Goal: Information Seeking & Learning: Learn about a topic

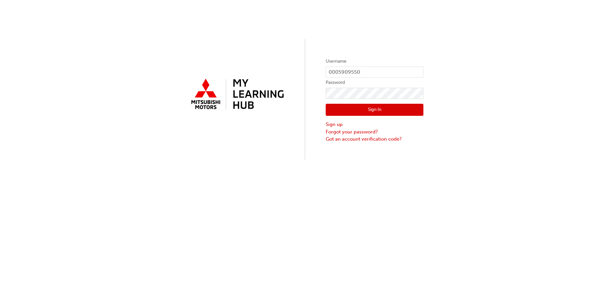
click at [374, 109] on button "Sign In" at bounding box center [375, 110] width 98 height 12
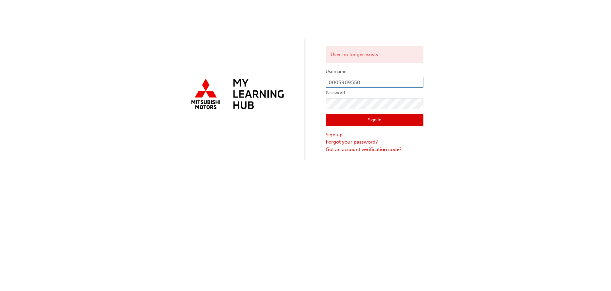
drag, startPoint x: 375, startPoint y: 81, endPoint x: 364, endPoint y: 81, distance: 11.1
click at [364, 81] on input "0005909550" at bounding box center [375, 82] width 98 height 11
type input "0"
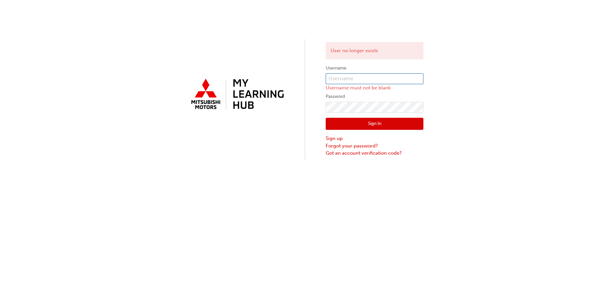
paste input "W864CBROWNE"
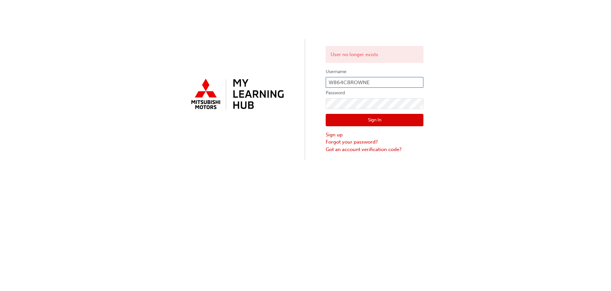
type input "W864CBROWNE"
click at [205, 164] on div "User no longer exists Username W864CBROWNE Password Sign In Sign up Forgot your…" at bounding box center [305, 145] width 611 height 291
click at [361, 120] on button "Sign In" at bounding box center [375, 120] width 98 height 12
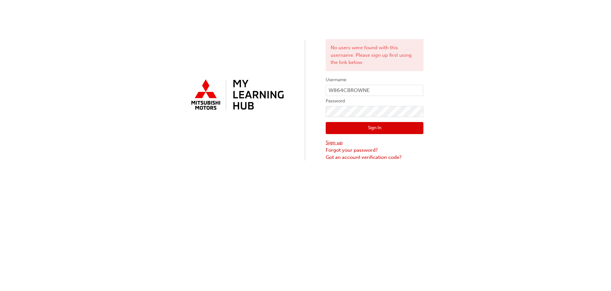
click at [332, 142] on link "Sign up" at bounding box center [375, 142] width 98 height 7
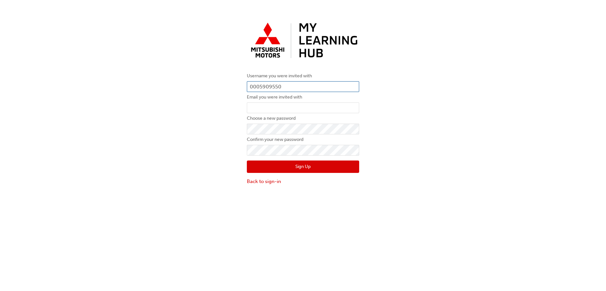
click at [317, 90] on input "0005909550" at bounding box center [303, 86] width 112 height 11
type input "0"
paste input "5982173"
type input "0005982173"
click at [290, 108] on input "email" at bounding box center [303, 107] width 112 height 11
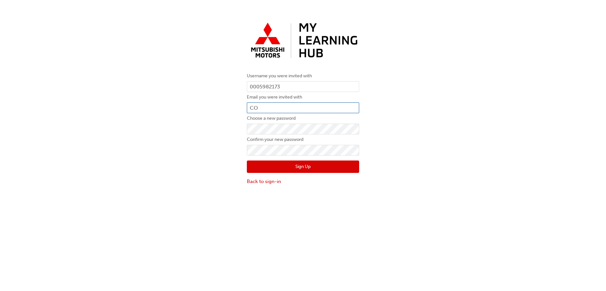
type input "C"
type input "corey@busseltonmotors.com.au"
click at [218, 129] on div "Username you were invited with 0005982173 Email you were invited with corey@bus…" at bounding box center [303, 102] width 606 height 175
click at [174, 138] on div "Username you were invited with 0005982173 Email you were invited with corey@bus…" at bounding box center [303, 102] width 606 height 175
click at [286, 168] on button "Sign Up" at bounding box center [303, 166] width 112 height 12
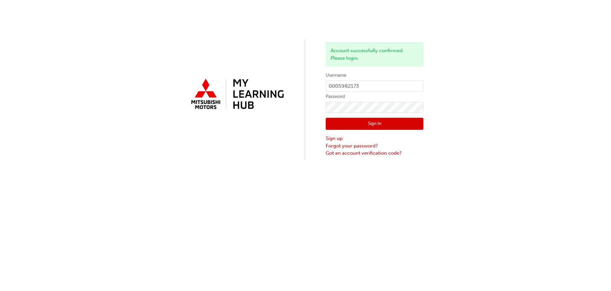
click at [394, 119] on button "Sign In" at bounding box center [375, 124] width 98 height 12
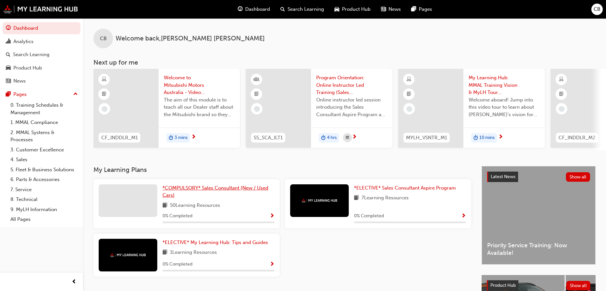
click at [204, 190] on span "*COMPULSORY* Sales Consultant (New / Used Cars)" at bounding box center [216, 191] width 106 height 13
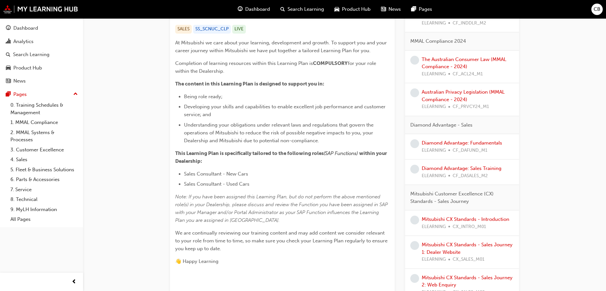
scroll to position [2, 0]
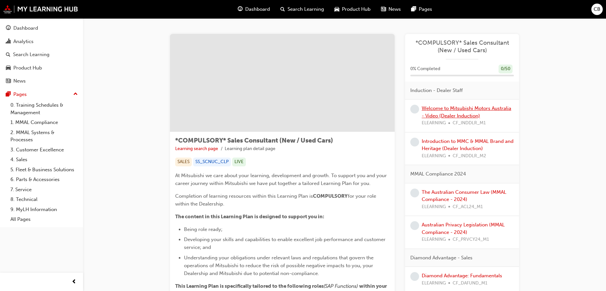
click at [458, 111] on link "Welcome to Mitsubishi Motors Australia - Video (Dealer Induction)" at bounding box center [467, 111] width 90 height 13
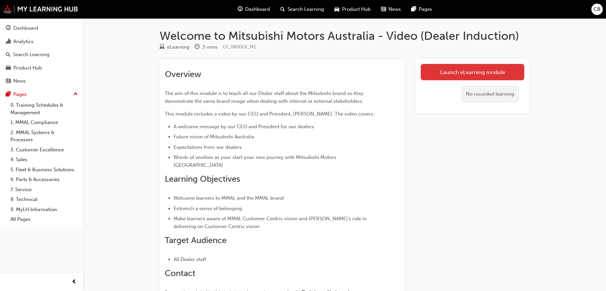
click at [436, 77] on link "Launch eLearning module" at bounding box center [473, 72] width 104 height 16
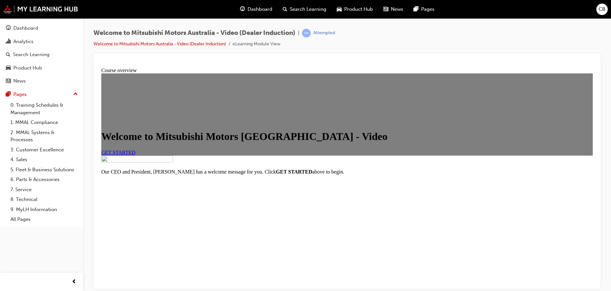
click at [136, 155] on link "GET STARTED" at bounding box center [118, 152] width 34 height 6
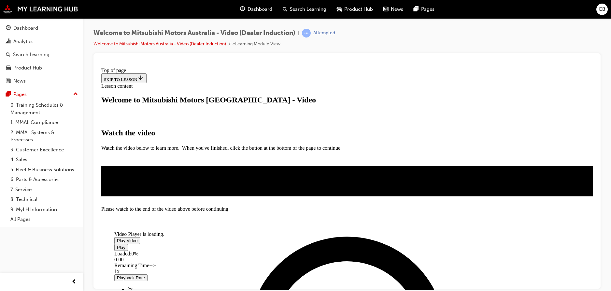
click at [117, 238] on span "Video player" at bounding box center [117, 240] width 0 height 5
click at [524, 181] on div "Video Player is loading. Play Video Pause Loaded : 18.60% 0:18 Remaining Time -…" at bounding box center [347, 181] width 492 height 0
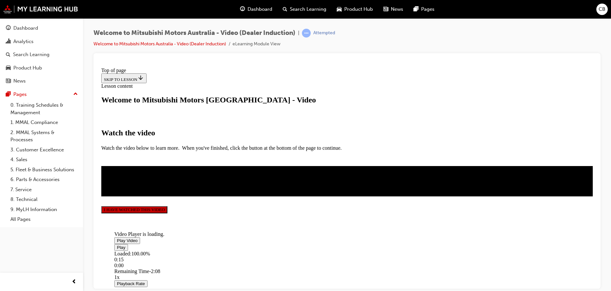
scroll to position [159, 0]
click at [167, 213] on button "I HAVE WATCHED THIS VIDEO" at bounding box center [134, 209] width 66 height 7
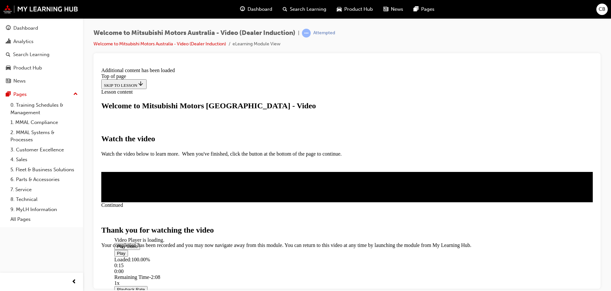
scroll to position [213, 0]
click at [141, 272] on span "CLOSE MODULE" at bounding box center [121, 275] width 40 height 6
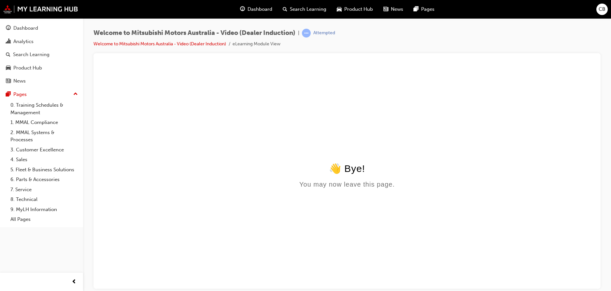
scroll to position [0, 0]
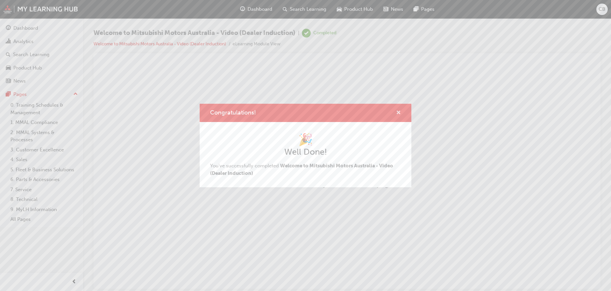
click at [399, 111] on span "cross-icon" at bounding box center [398, 113] width 5 height 6
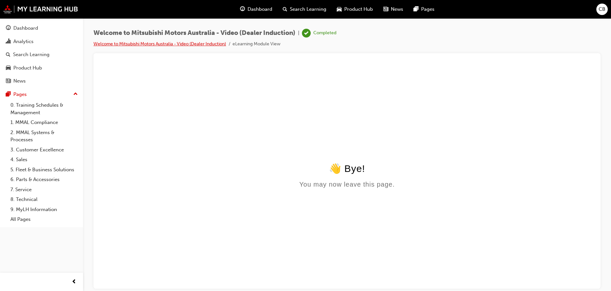
click at [201, 45] on link "Welcome to Mitsubishi Motors Australia - Video (Dealer Induction)" at bounding box center [160, 44] width 133 height 6
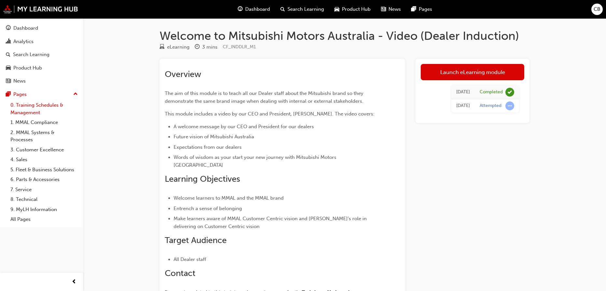
click at [39, 110] on link "0. Training Schedules & Management" at bounding box center [44, 108] width 73 height 17
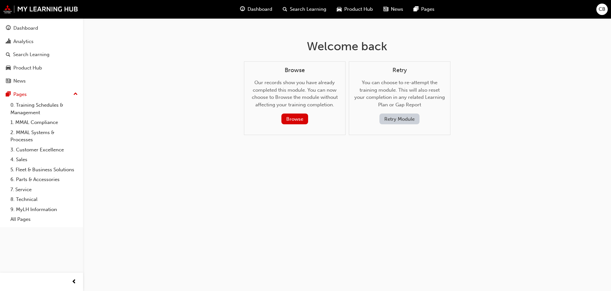
click at [399, 118] on button "Retry Module" at bounding box center [400, 118] width 40 height 11
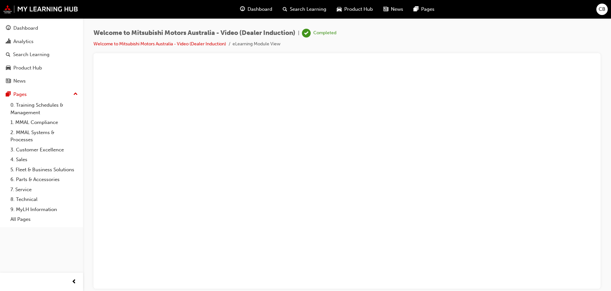
click at [263, 12] on span "Dashboard" at bounding box center [260, 9] width 25 height 7
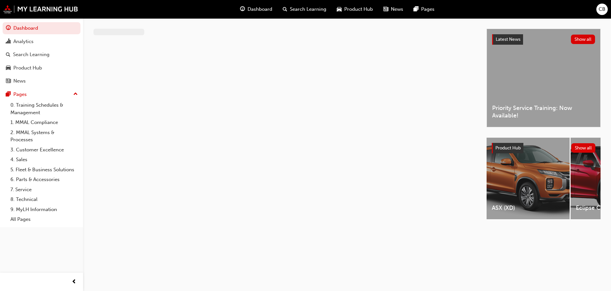
click at [263, 12] on span "Dashboard" at bounding box center [260, 9] width 25 height 7
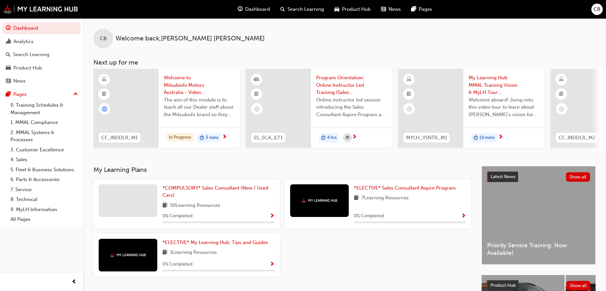
click at [149, 124] on div at bounding box center [126, 108] width 65 height 79
click at [250, 191] on span "*COMPULSORY* Sales Consultant (New / Used Cars)" at bounding box center [216, 191] width 106 height 13
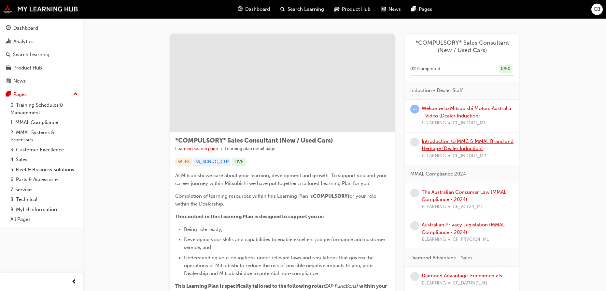
click at [455, 145] on link "Introduction to MMC & MMAL Brand and Heritage (Dealer Induction)" at bounding box center [468, 144] width 92 height 13
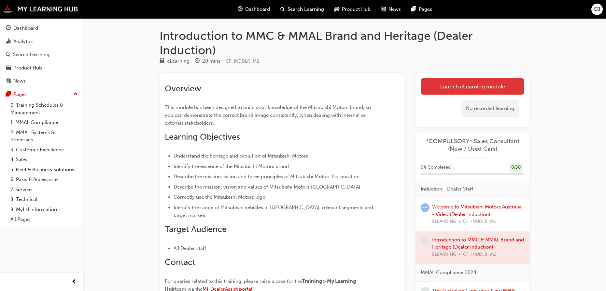
click at [441, 93] on link "Launch eLearning module" at bounding box center [473, 86] width 104 height 16
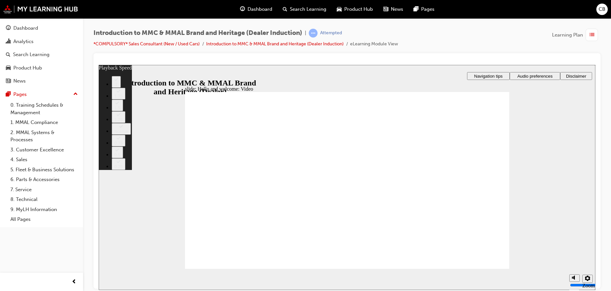
type input "0"
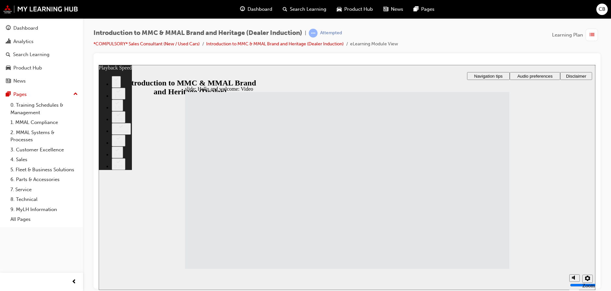
click at [585, 279] on icon "Settings" at bounding box center [587, 277] width 5 height 5
type input "33"
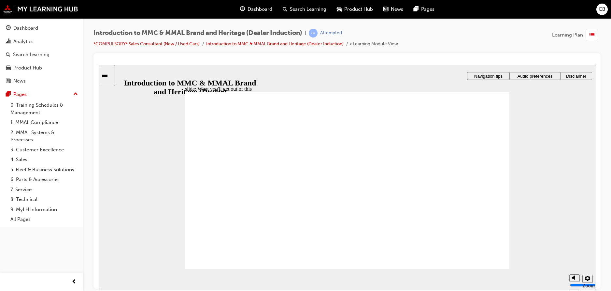
drag, startPoint x: 479, startPoint y: 254, endPoint x: 452, endPoint y: 209, distance: 53.0
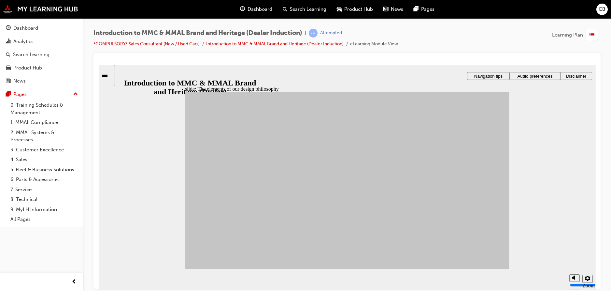
drag, startPoint x: 257, startPoint y: 192, endPoint x: 382, endPoint y: 173, distance: 126.6
drag, startPoint x: 222, startPoint y: 203, endPoint x: 225, endPoint y: 201, distance: 3.9
drag, startPoint x: 299, startPoint y: 179, endPoint x: 373, endPoint y: 180, distance: 74.0
drag, startPoint x: 307, startPoint y: 202, endPoint x: 371, endPoint y: 188, distance: 66.4
drag, startPoint x: 254, startPoint y: 236, endPoint x: 381, endPoint y: 186, distance: 136.4
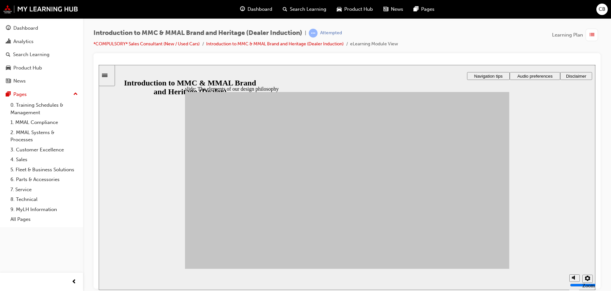
drag, startPoint x: 225, startPoint y: 205, endPoint x: 382, endPoint y: 238, distance: 160.5
drag, startPoint x: 303, startPoint y: 228, endPoint x: 439, endPoint y: 154, distance: 154.4
drag, startPoint x: 312, startPoint y: 180, endPoint x: 438, endPoint y: 210, distance: 129.5
drag, startPoint x: 428, startPoint y: 213, endPoint x: 438, endPoint y: 219, distance: 12.1
drag, startPoint x: 217, startPoint y: 224, endPoint x: 439, endPoint y: 230, distance: 222.6
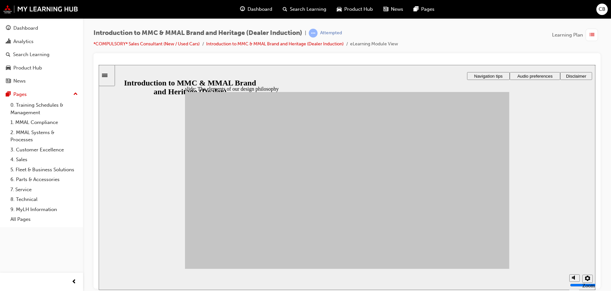
drag, startPoint x: 443, startPoint y: 199, endPoint x: 442, endPoint y: 228, distance: 28.7
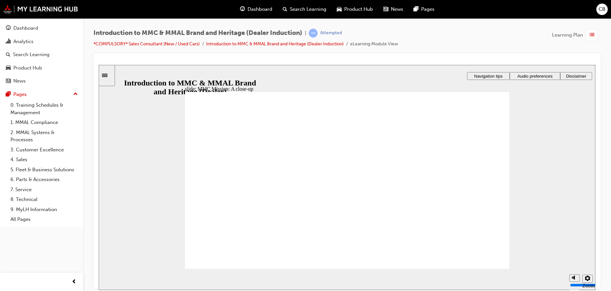
drag, startPoint x: 329, startPoint y: 209, endPoint x: 327, endPoint y: 212, distance: 3.7
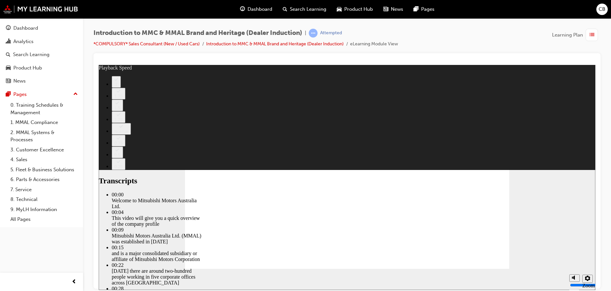
type input "0"
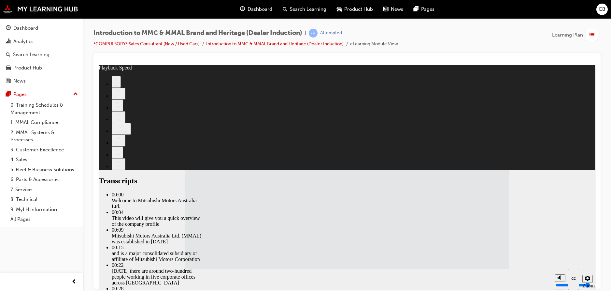
type input "112"
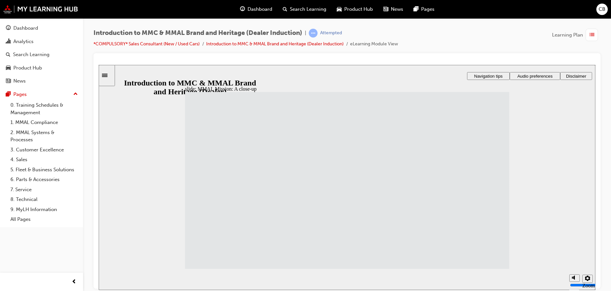
drag, startPoint x: 383, startPoint y: 185, endPoint x: 438, endPoint y: 188, distance: 55.1
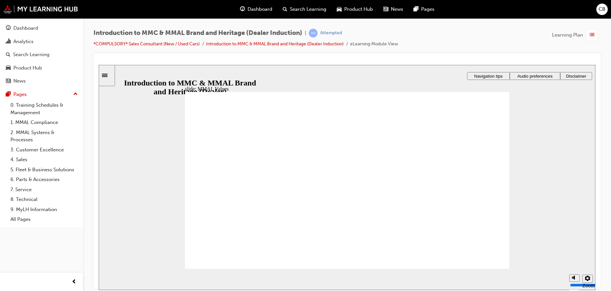
drag, startPoint x: 270, startPoint y: 176, endPoint x: 219, endPoint y: 193, distance: 54.0
drag, startPoint x: 314, startPoint y: 175, endPoint x: 420, endPoint y: 196, distance: 108.3
drag, startPoint x: 370, startPoint y: 176, endPoint x: 263, endPoint y: 192, distance: 108.8
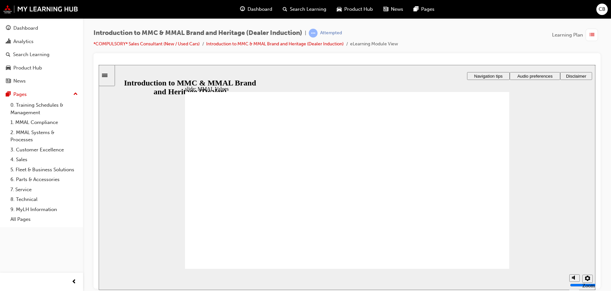
drag, startPoint x: 341, startPoint y: 181, endPoint x: 333, endPoint y: 185, distance: 9.5
drag, startPoint x: 476, startPoint y: 174, endPoint x: 378, endPoint y: 194, distance: 99.4
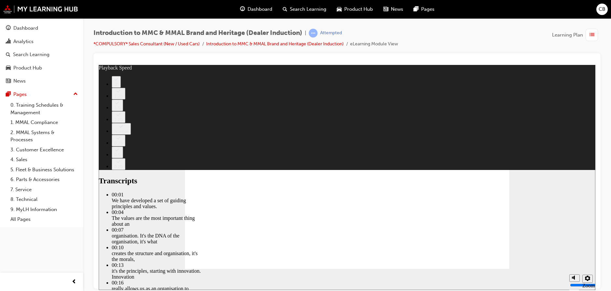
type input "0"
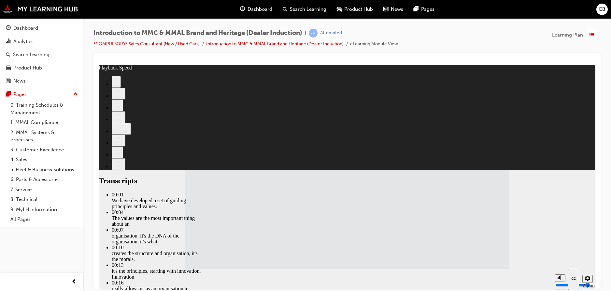
type input "69"
type input "120"
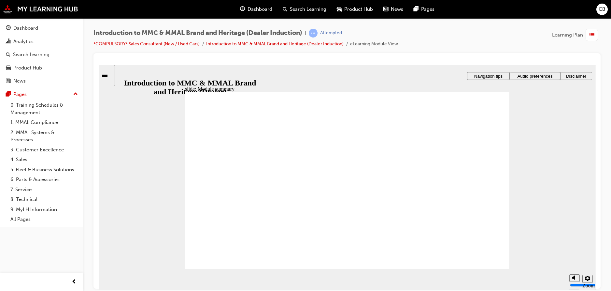
checkbox input "false"
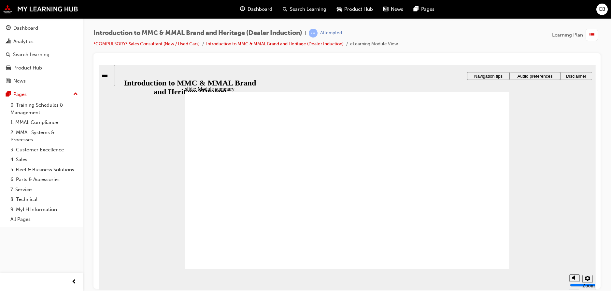
checkbox input "false"
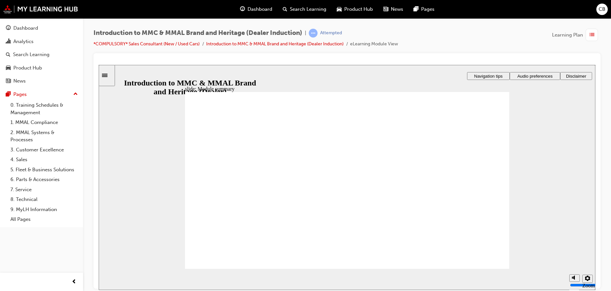
checkbox input "false"
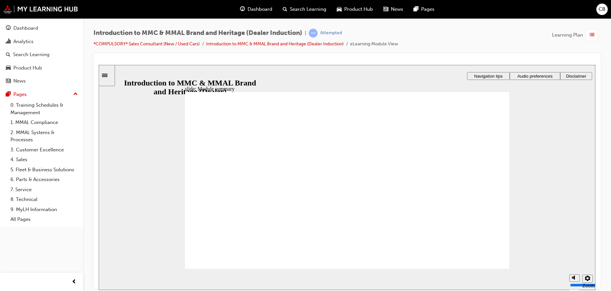
checkbox input "true"
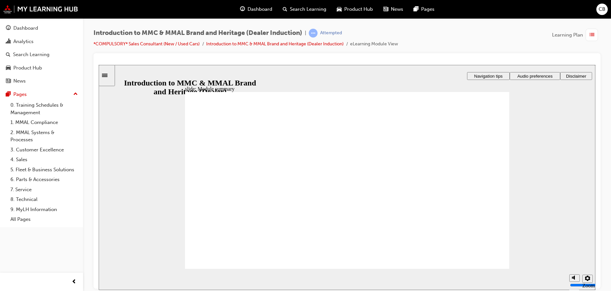
checkbox input "true"
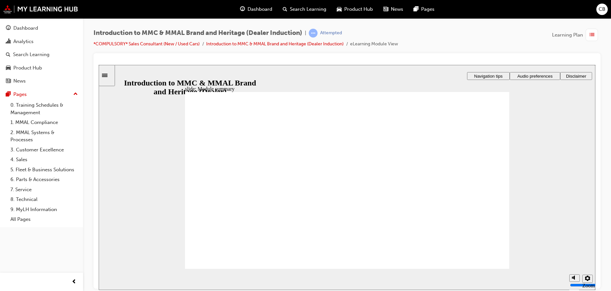
checkbox input "true"
radio input "true"
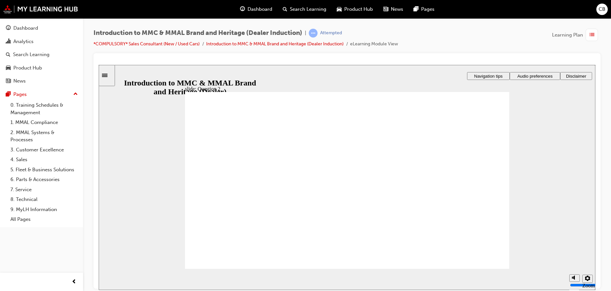
radio input "true"
radio input "false"
radio input "true"
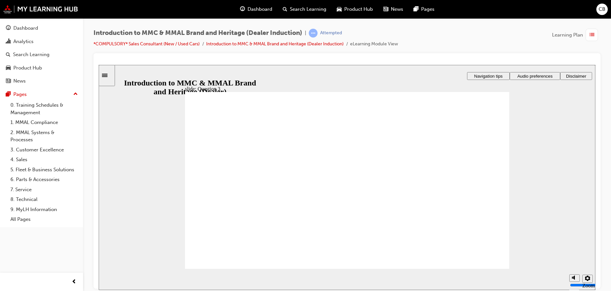
radio input "true"
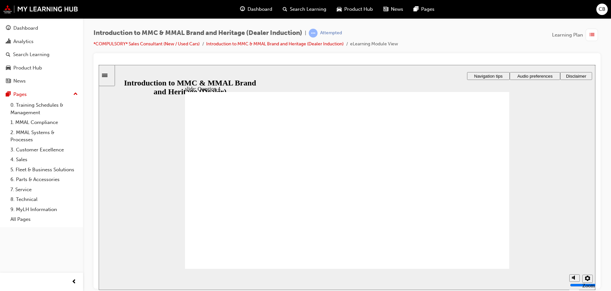
checkbox input "true"
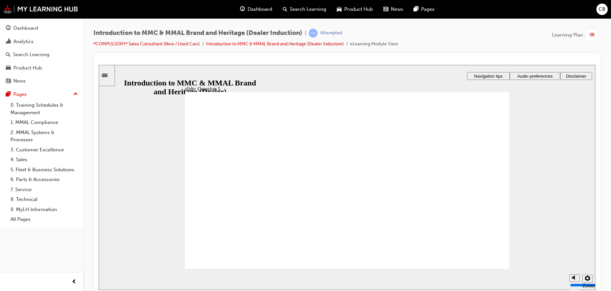
checkbox input "true"
drag, startPoint x: 278, startPoint y: 185, endPoint x: 200, endPoint y: 250, distance: 101.6
radio input "true"
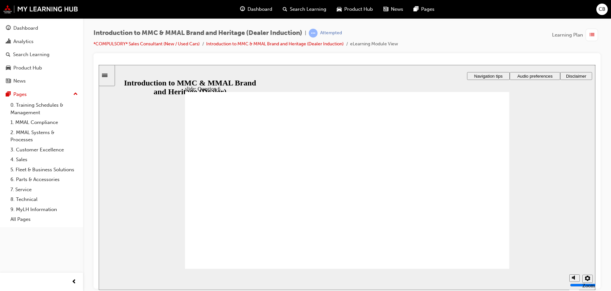
radio input "true"
drag, startPoint x: 252, startPoint y: 212, endPoint x: 234, endPoint y: 248, distance: 40.4
click at [591, 36] on span "list-icon" at bounding box center [592, 35] width 5 height 8
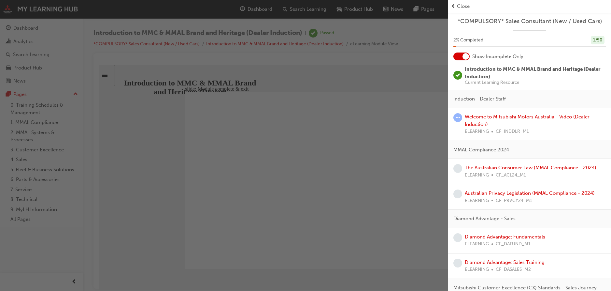
click at [466, 60] on div at bounding box center [462, 56] width 16 height 8
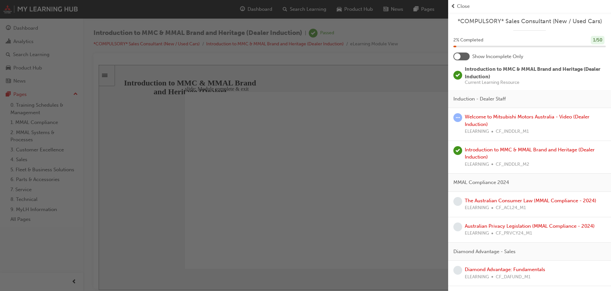
click at [464, 59] on div at bounding box center [462, 56] width 16 height 8
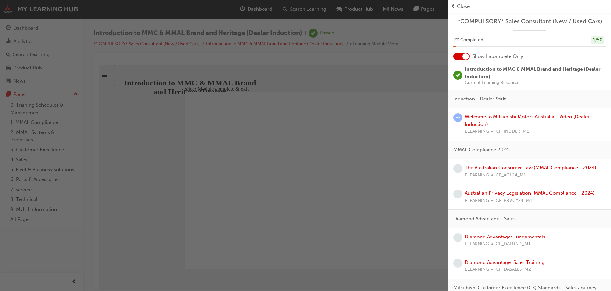
click at [464, 58] on div at bounding box center [466, 56] width 7 height 7
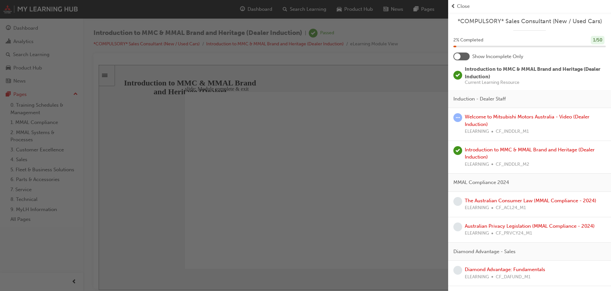
click at [464, 58] on div at bounding box center [462, 56] width 16 height 8
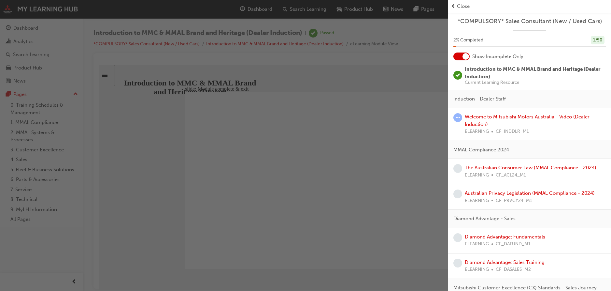
click at [386, 149] on div "button" at bounding box center [224, 145] width 448 height 291
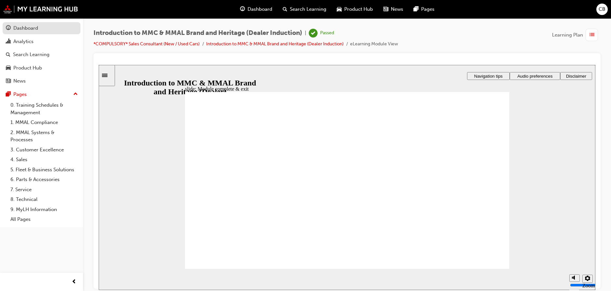
click at [39, 34] on link "Dashboard" at bounding box center [42, 28] width 78 height 12
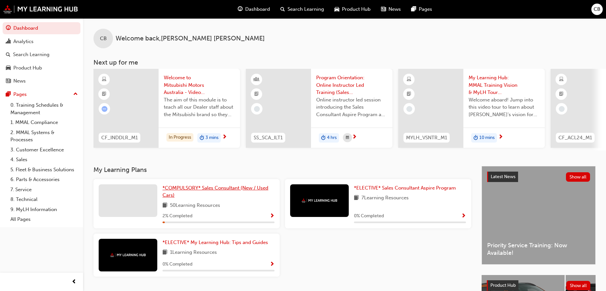
click at [250, 195] on link "*COMPULSORY* Sales Consultant (New / Used Cars)" at bounding box center [219, 191] width 112 height 15
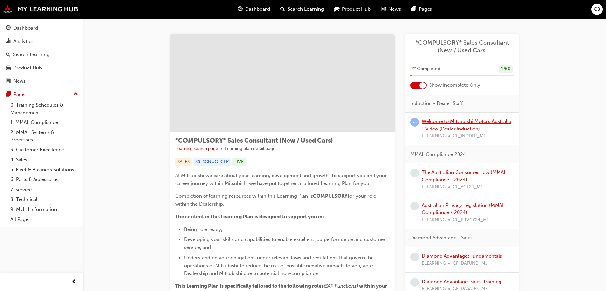
click at [439, 125] on link "Welcome to Mitsubishi Motors Australia - Video (Dealer Induction)" at bounding box center [467, 124] width 90 height 13
click at [422, 86] on div at bounding box center [423, 85] width 7 height 7
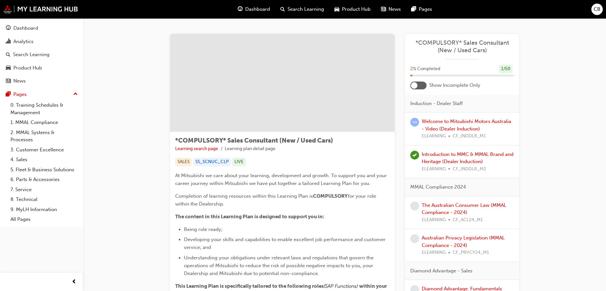
click at [422, 86] on div at bounding box center [419, 85] width 16 height 8
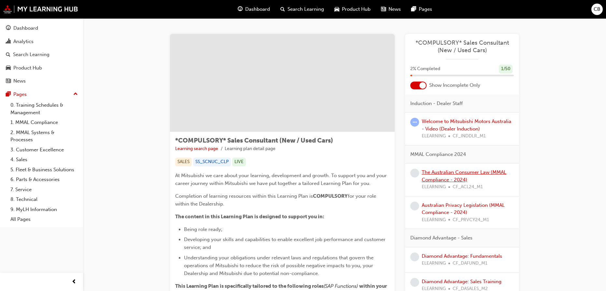
click at [433, 173] on link "The Australian Consumer Law (MMAL Compliance - 2024)" at bounding box center [464, 175] width 85 height 13
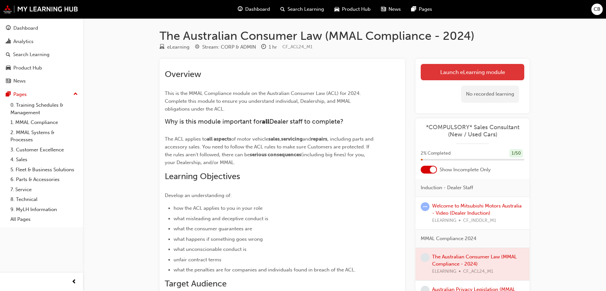
click at [431, 77] on link "Launch eLearning module" at bounding box center [473, 72] width 104 height 16
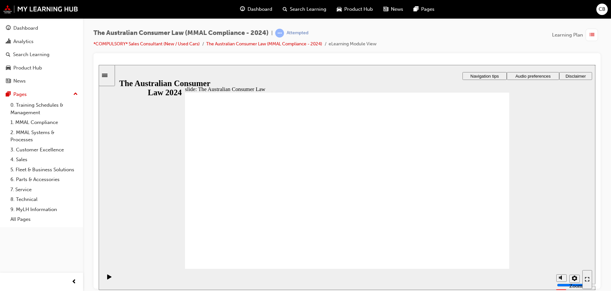
click at [527, 77] on span "Audio preferences" at bounding box center [533, 75] width 35 height 5
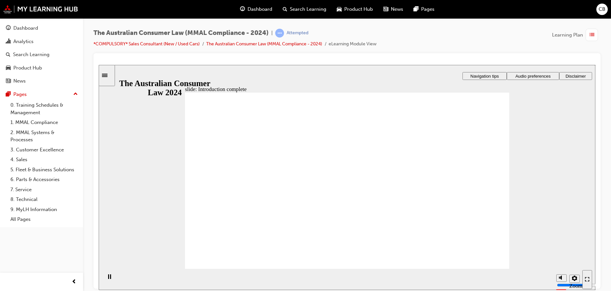
click at [521, 77] on span "Audio preferences" at bounding box center [533, 75] width 35 height 5
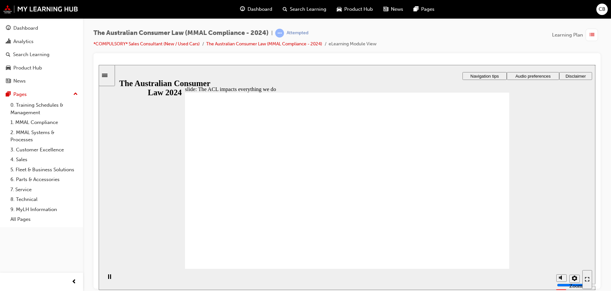
radio input "true"
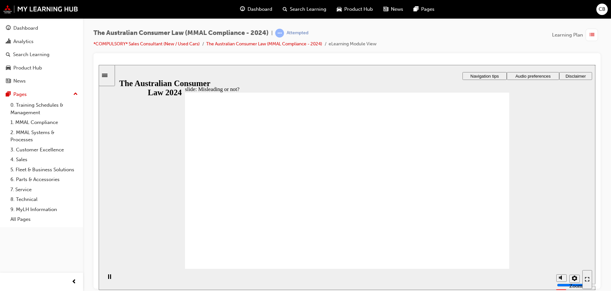
drag, startPoint x: 404, startPoint y: 216, endPoint x: 409, endPoint y: 205, distance: 12.5
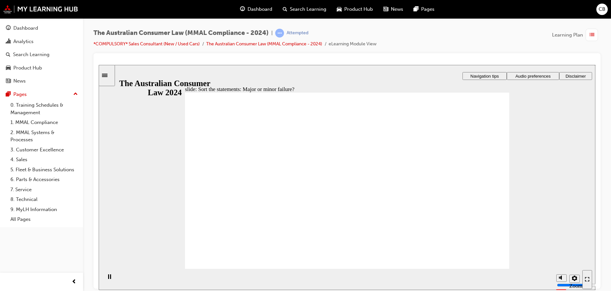
drag, startPoint x: 257, startPoint y: 228, endPoint x: 457, endPoint y: 223, distance: 199.5
drag, startPoint x: 350, startPoint y: 151, endPoint x: 252, endPoint y: 220, distance: 120.1
drag, startPoint x: 404, startPoint y: 214, endPoint x: 430, endPoint y: 211, distance: 26.3
drag, startPoint x: 416, startPoint y: 214, endPoint x: 439, endPoint y: 219, distance: 23.6
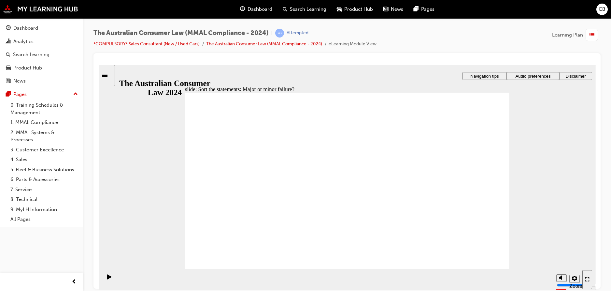
drag, startPoint x: 446, startPoint y: 217, endPoint x: 296, endPoint y: 217, distance: 150.2
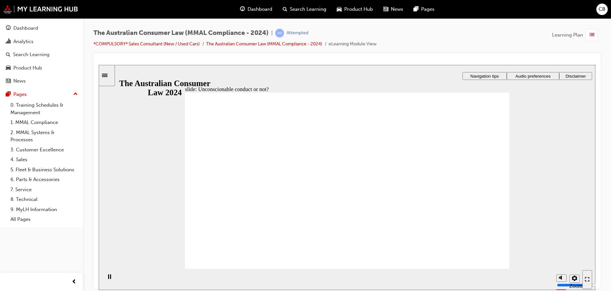
drag, startPoint x: 344, startPoint y: 153, endPoint x: 275, endPoint y: 207, distance: 87.2
drag, startPoint x: 355, startPoint y: 147, endPoint x: 420, endPoint y: 201, distance: 84.5
drag, startPoint x: 309, startPoint y: 172, endPoint x: 262, endPoint y: 194, distance: 51.9
drag, startPoint x: 362, startPoint y: 146, endPoint x: 283, endPoint y: 191, distance: 90.9
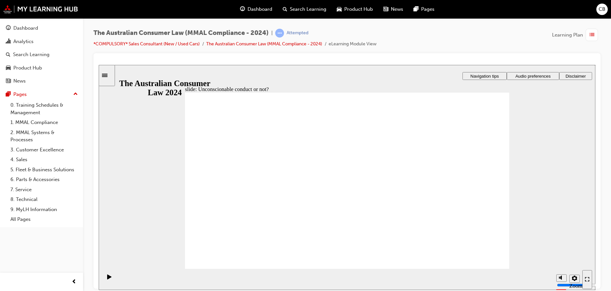
drag, startPoint x: 365, startPoint y: 153, endPoint x: 249, endPoint y: 204, distance: 127.1
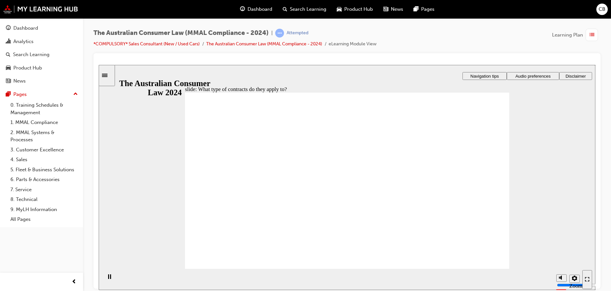
drag, startPoint x: 394, startPoint y: 153, endPoint x: 395, endPoint y: 162, distance: 9.8
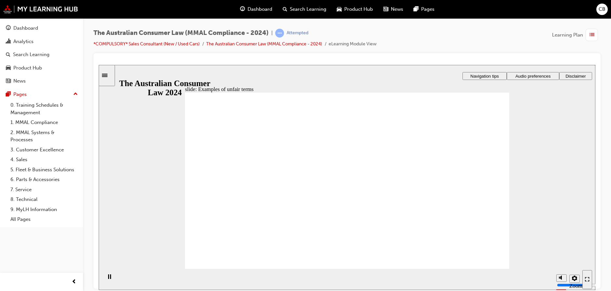
drag, startPoint x: 341, startPoint y: 143, endPoint x: 431, endPoint y: 197, distance: 104.8
drag, startPoint x: 429, startPoint y: 202, endPoint x: 438, endPoint y: 208, distance: 10.6
drag, startPoint x: 404, startPoint y: 187, endPoint x: 447, endPoint y: 216, distance: 51.9
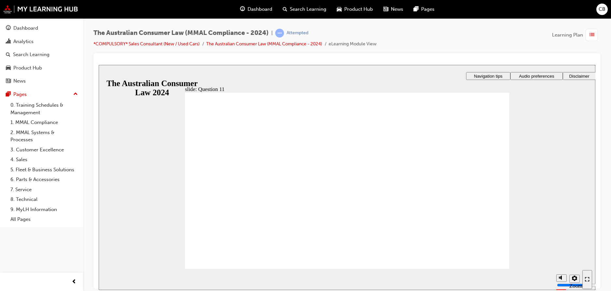
checkbox input "true"
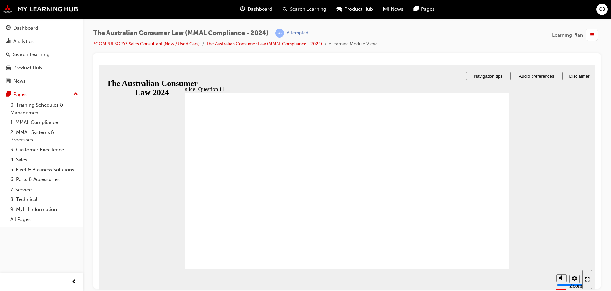
radio input "true"
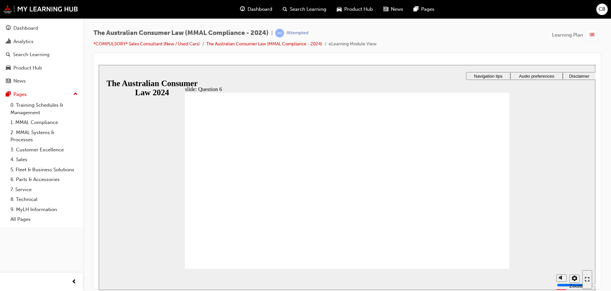
radio input "true"
checkbox input "true"
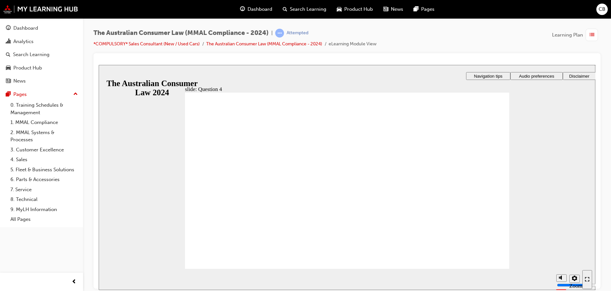
checkbox input "true"
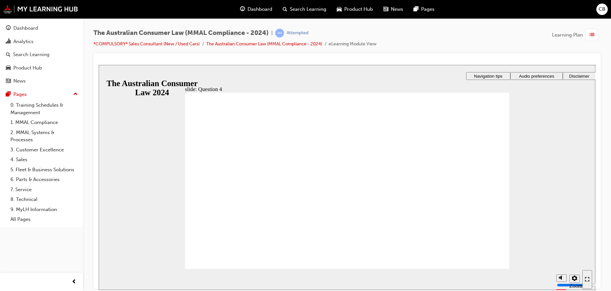
radio input "true"
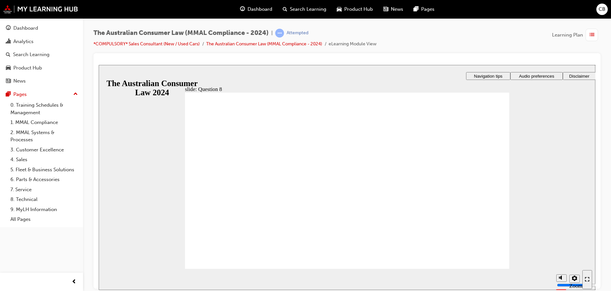
checkbox input "true"
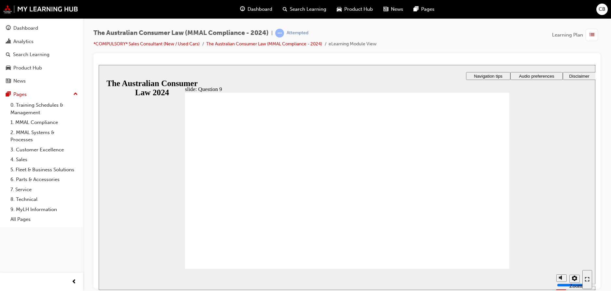
radio input "true"
drag, startPoint x: 225, startPoint y: 257, endPoint x: 416, endPoint y: 202, distance: 198.3
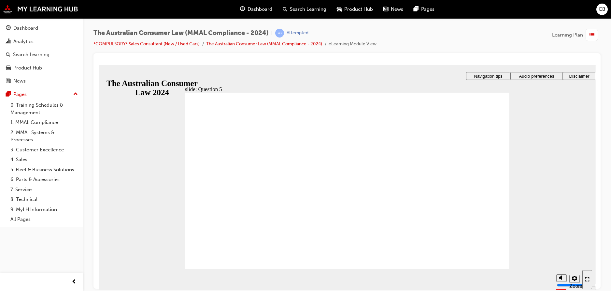
radio input "true"
checkbox input "true"
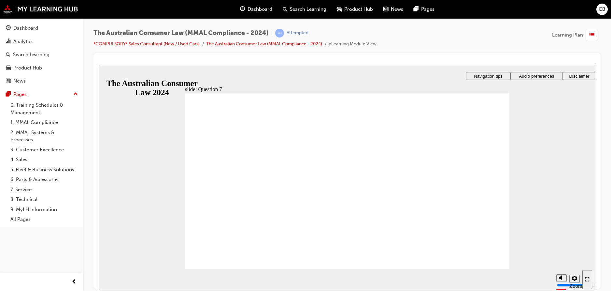
checkbox input "true"
radio input "true"
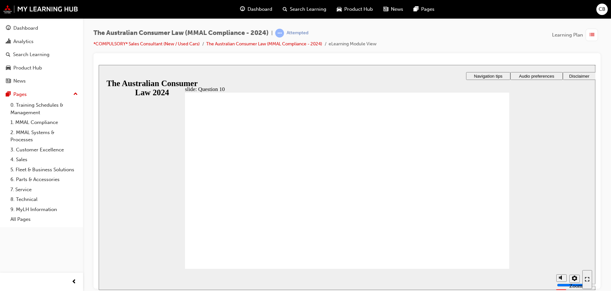
checkbox input "true"
drag, startPoint x: 244, startPoint y: 156, endPoint x: 304, endPoint y: 186, distance: 66.6
checkbox input "true"
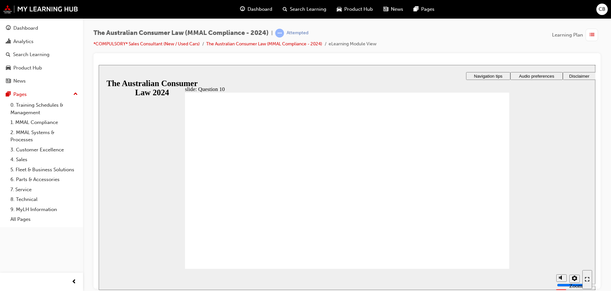
radio input "true"
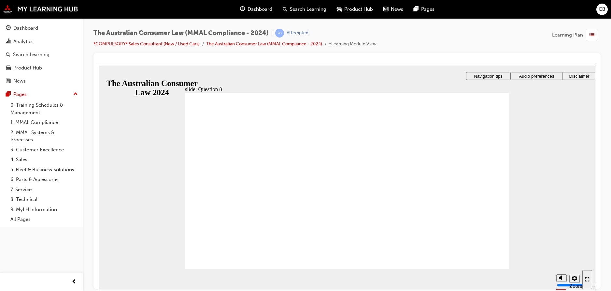
radio input "true"
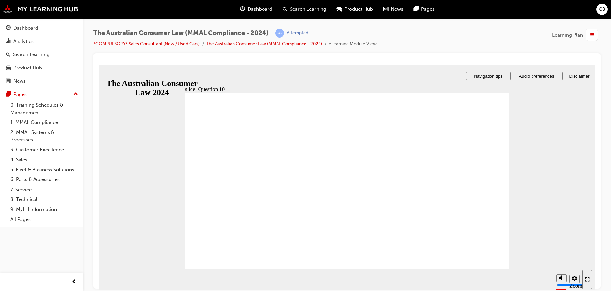
checkbox input "true"
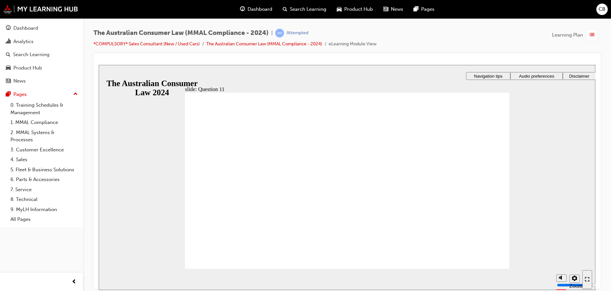
checkbox input "true"
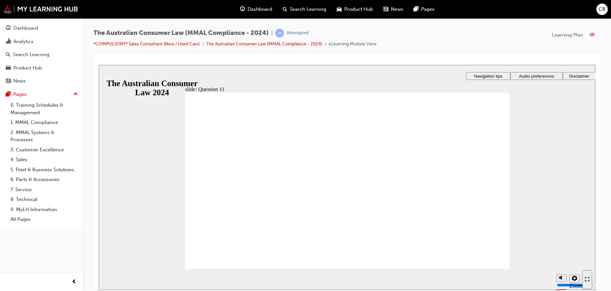
checkbox input "true"
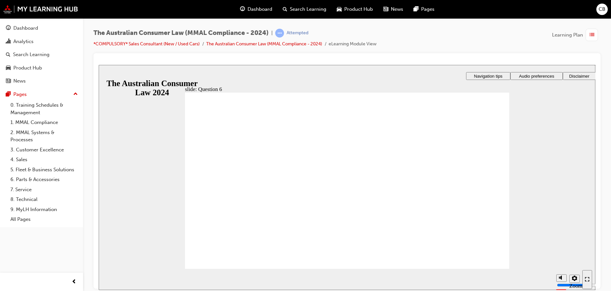
radio input "true"
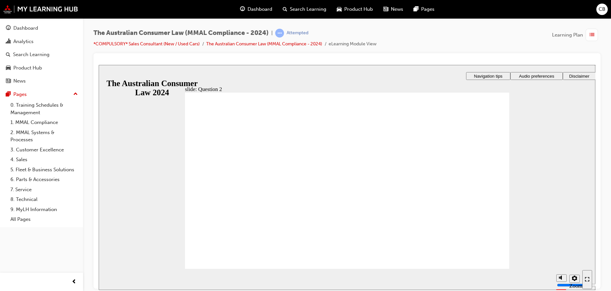
checkbox input "true"
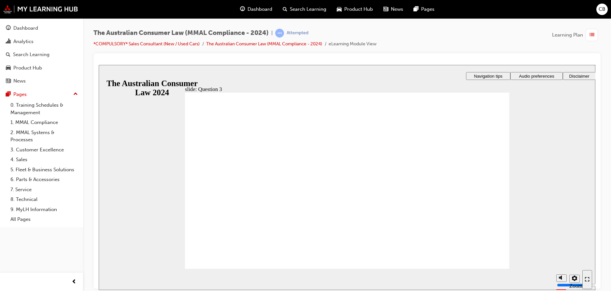
radio input "true"
checkbox input "true"
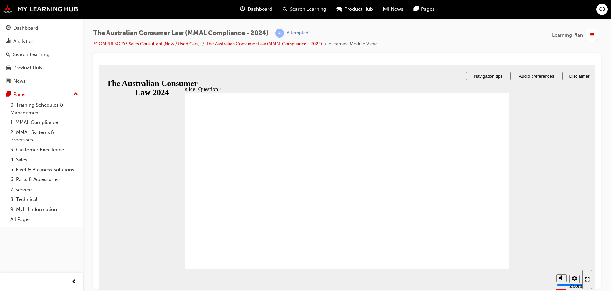
checkbox input "true"
drag, startPoint x: 481, startPoint y: 266, endPoint x: 481, endPoint y: 272, distance: 5.9
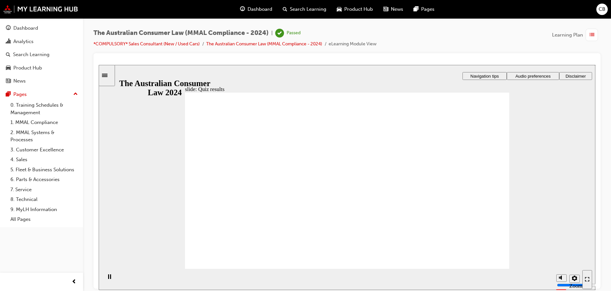
click at [271, 45] on link "The Australian Consumer Law (MMAL Compliance - 2024)" at bounding box center [264, 44] width 116 height 6
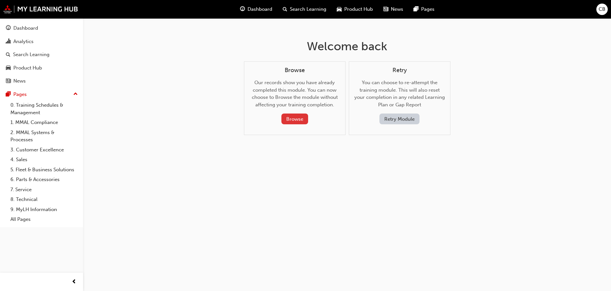
click at [282, 119] on button "Browse" at bounding box center [295, 118] width 27 height 11
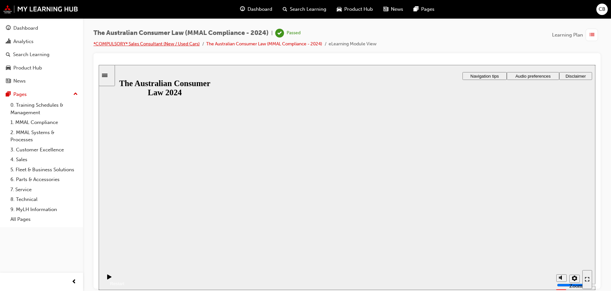
click at [148, 44] on link "*COMPULSORY* Sales Consultant (New / Used Cars)" at bounding box center [147, 44] width 106 height 6
